Goal: Task Accomplishment & Management: Use online tool/utility

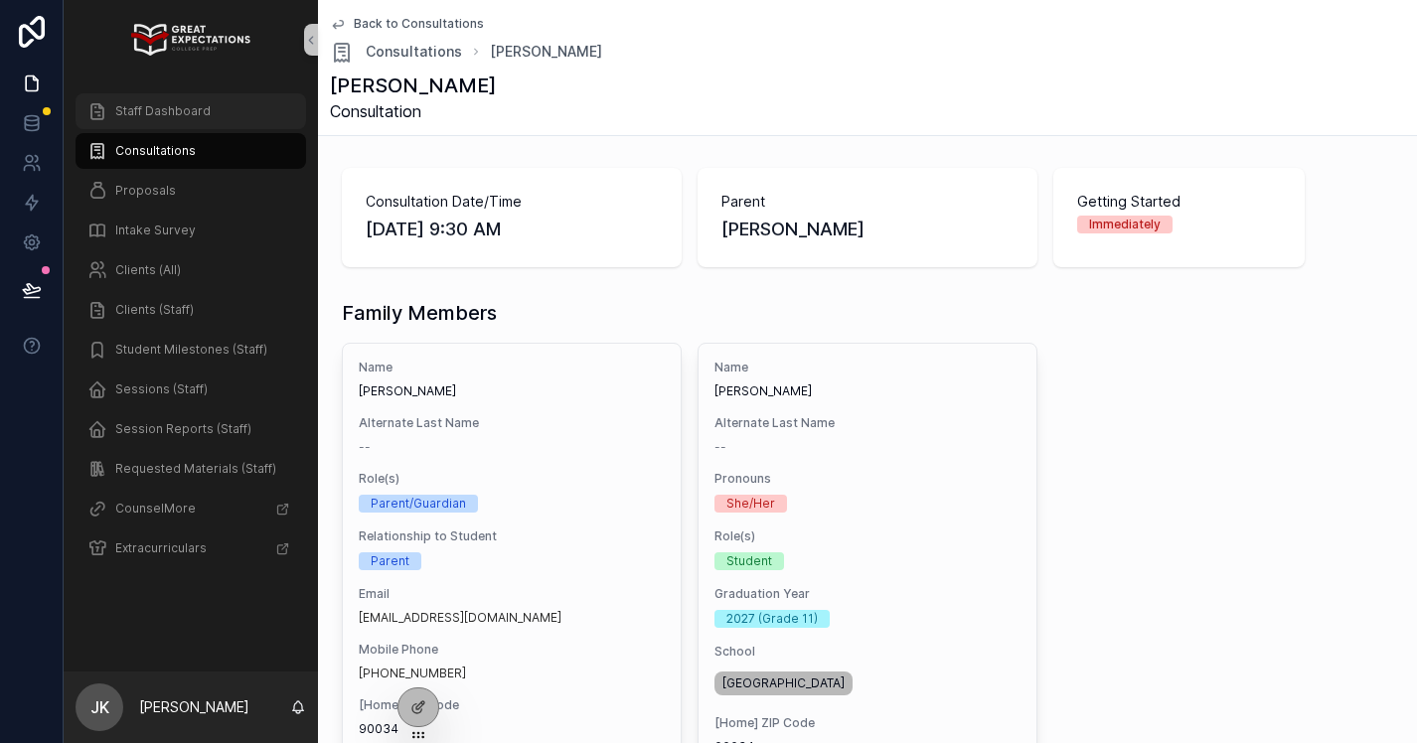
scroll to position [75, 0]
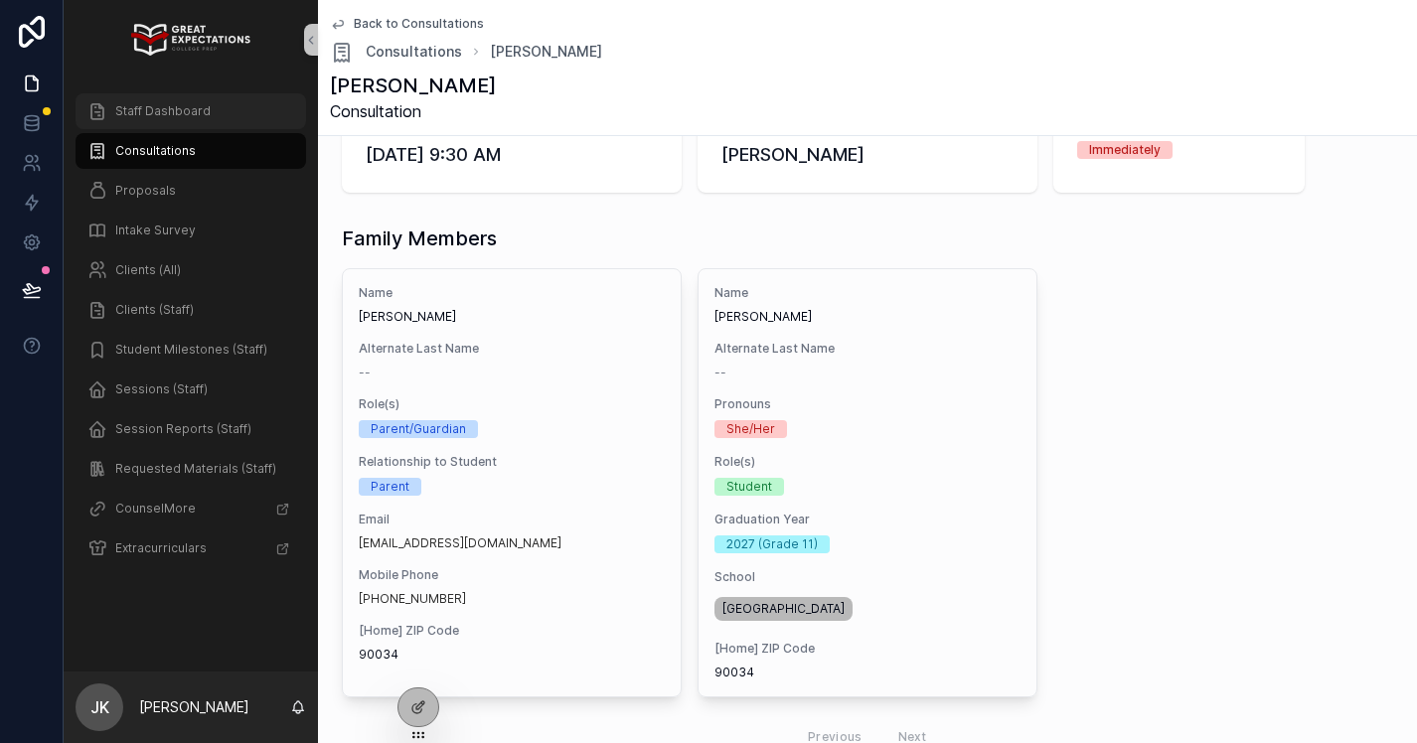
click at [152, 112] on span "Staff Dashboard" at bounding box center [162, 111] width 95 height 16
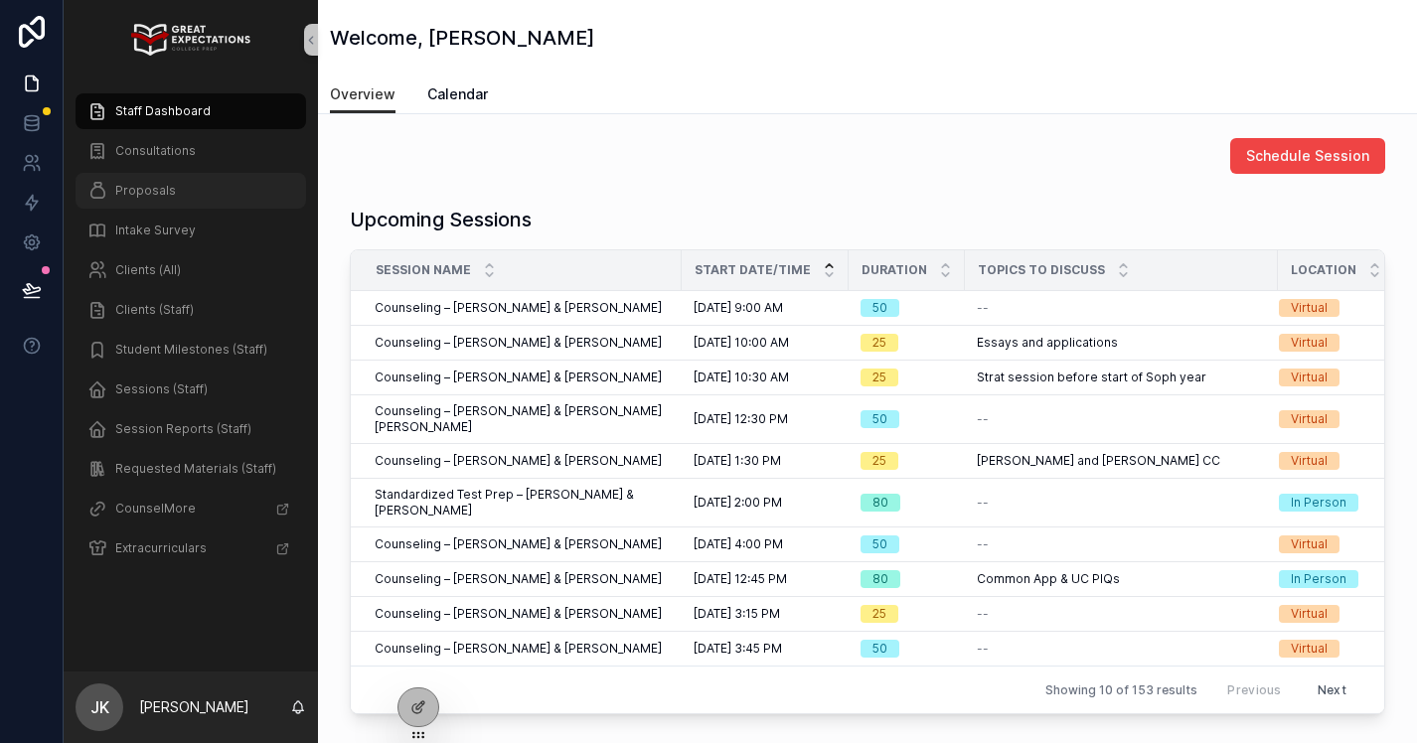
click at [155, 189] on span "Proposals" at bounding box center [145, 191] width 61 height 16
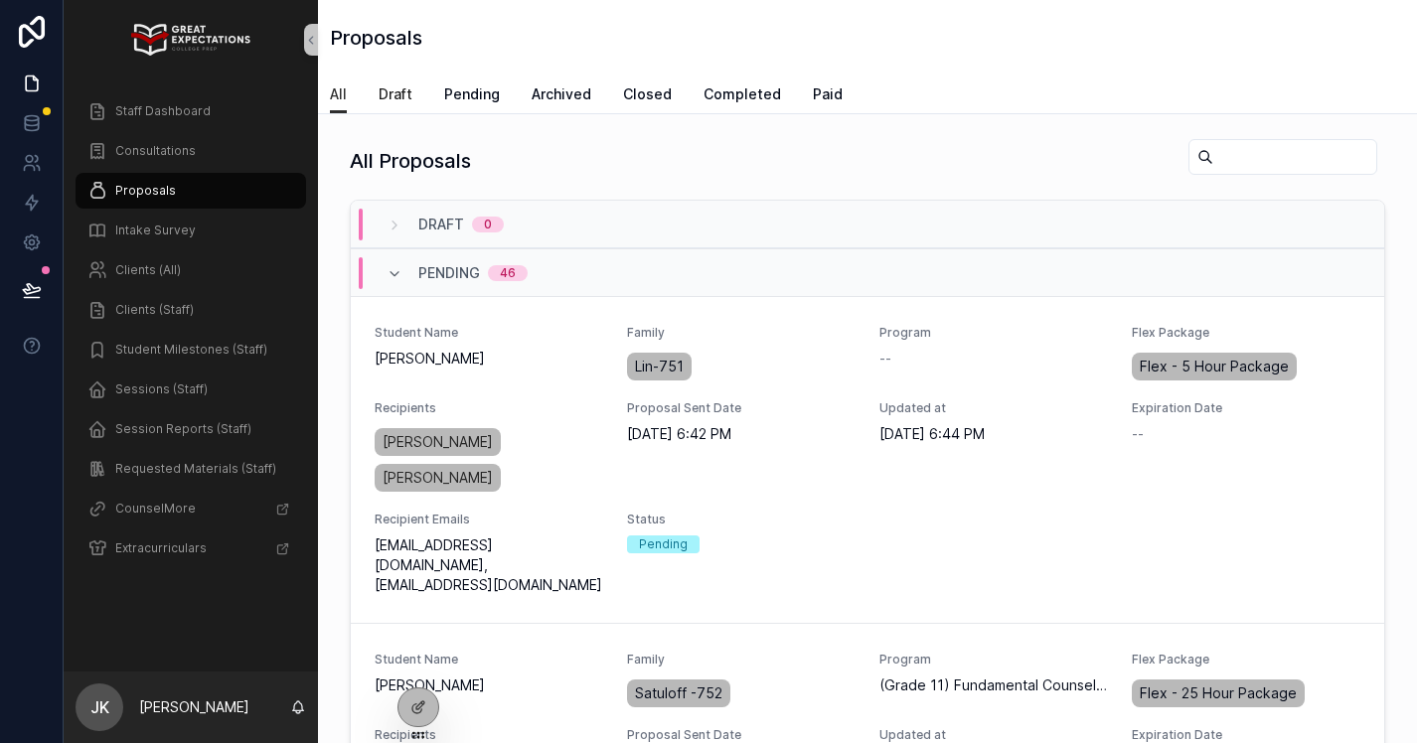
click at [401, 88] on span "Draft" at bounding box center [396, 94] width 34 height 20
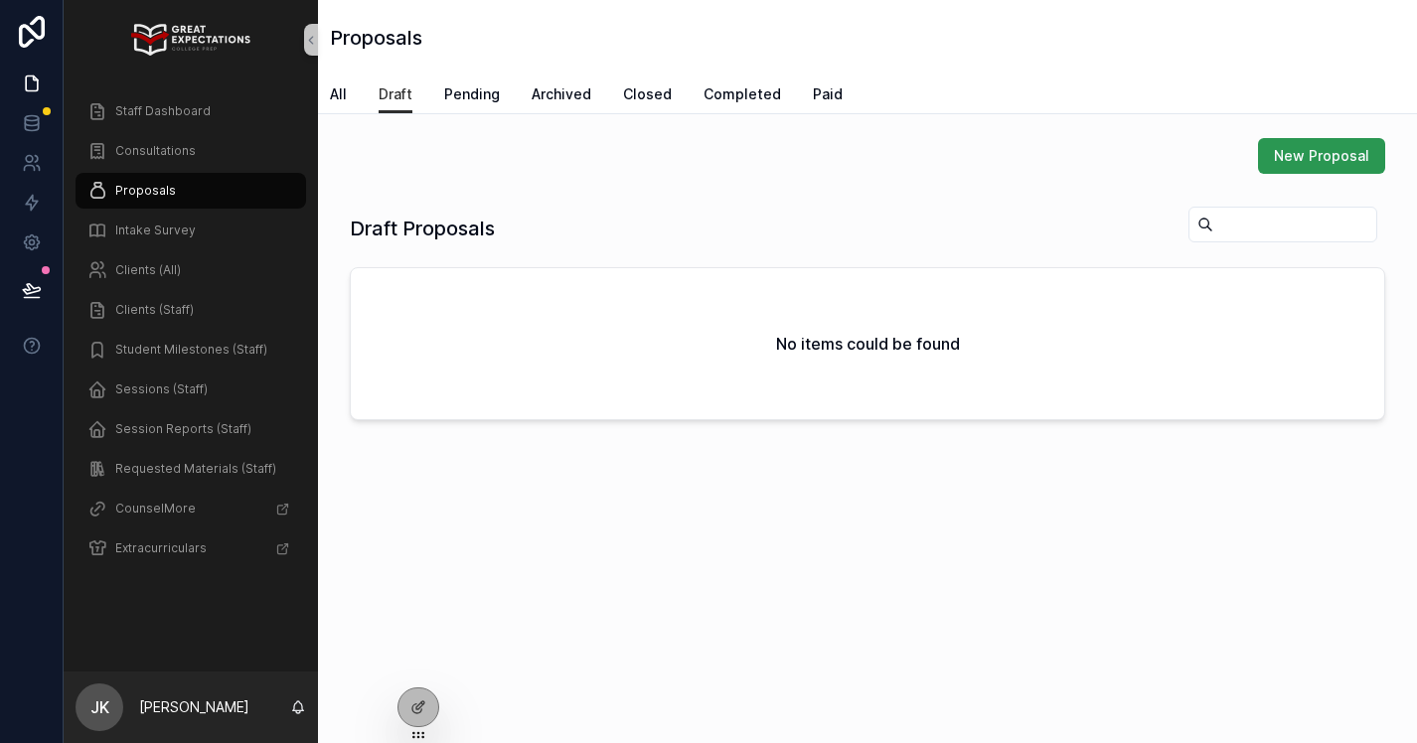
click at [1342, 161] on span "New Proposal" at bounding box center [1321, 156] width 95 height 20
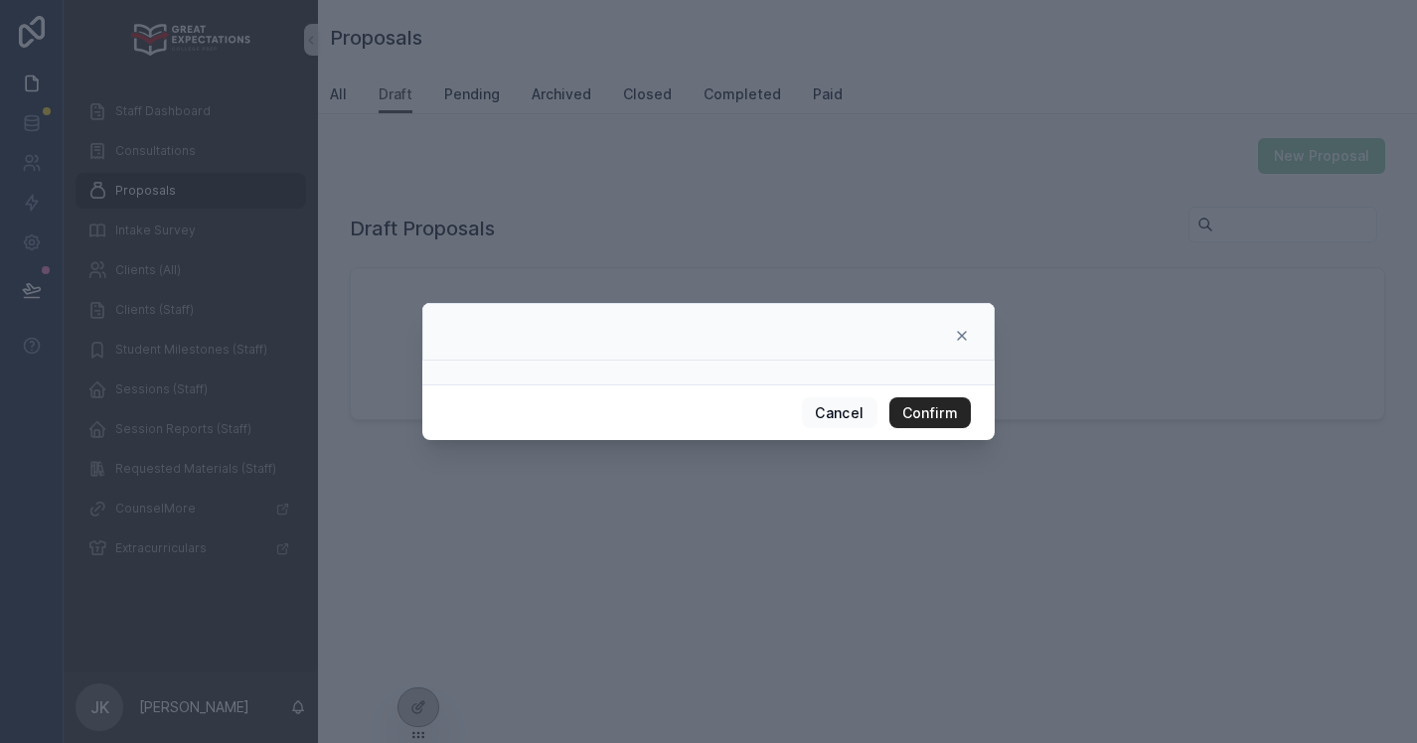
click at [941, 402] on button "Confirm" at bounding box center [929, 413] width 81 height 32
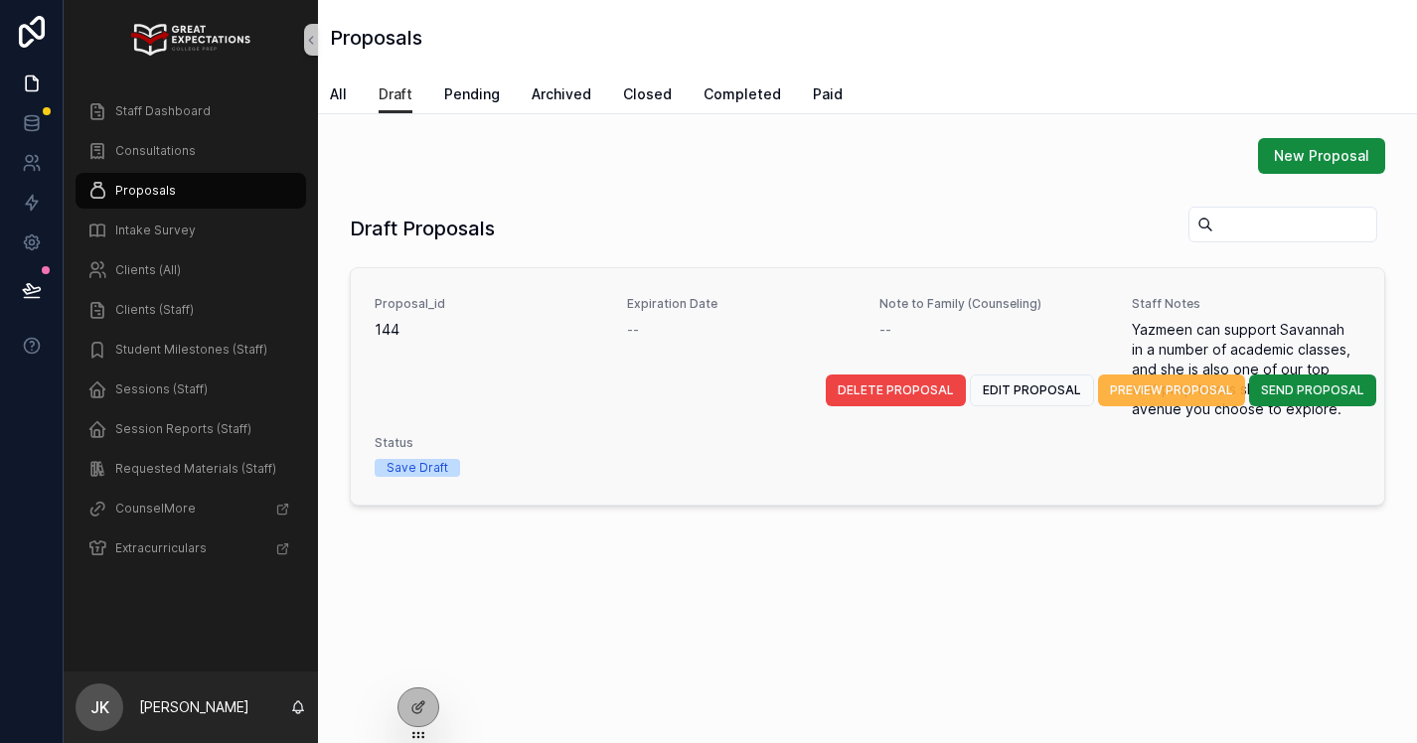
click at [1151, 390] on span "PREVIEW PROPOSAL" at bounding box center [1171, 390] width 123 height 16
click at [1036, 381] on button "EDIT PROPOSAL" at bounding box center [1032, 391] width 124 height 32
click at [1152, 379] on button "PREVIEW PROPOSAL" at bounding box center [1171, 391] width 147 height 32
click at [1300, 387] on span "SEND PROPOSAL" at bounding box center [1312, 390] width 103 height 16
